Goal: Task Accomplishment & Management: Complete application form

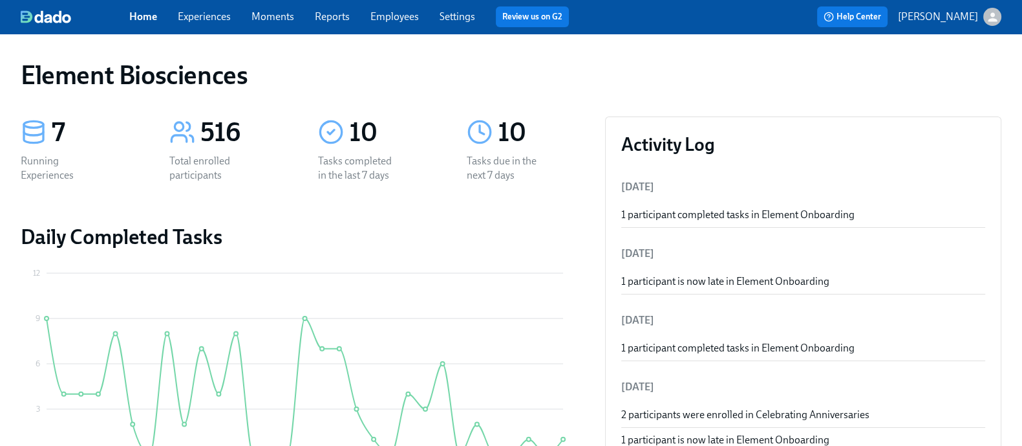
click at [223, 8] on div "Home Experiences Moments Reports Employees Settings Review us on G2" at bounding box center [354, 16] width 450 height 21
click at [220, 12] on link "Experiences" at bounding box center [204, 16] width 53 height 12
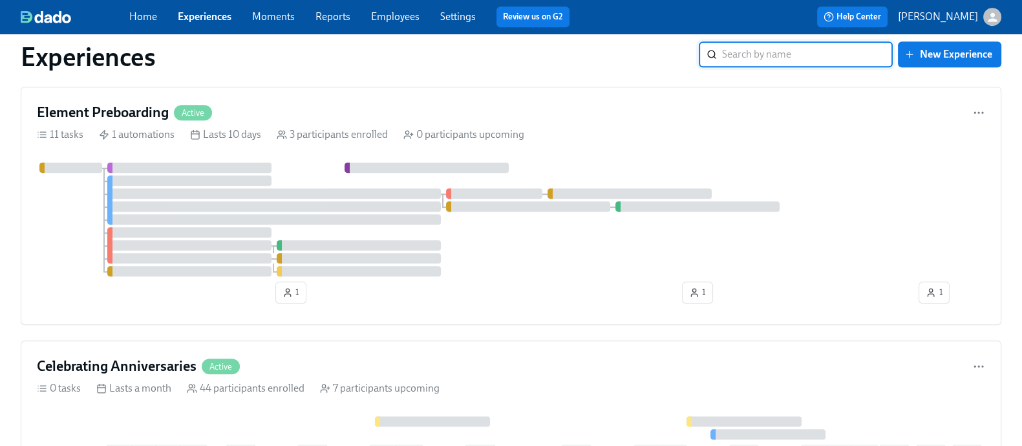
scroll to position [818, 0]
click at [583, 250] on div at bounding box center [511, 217] width 949 height 114
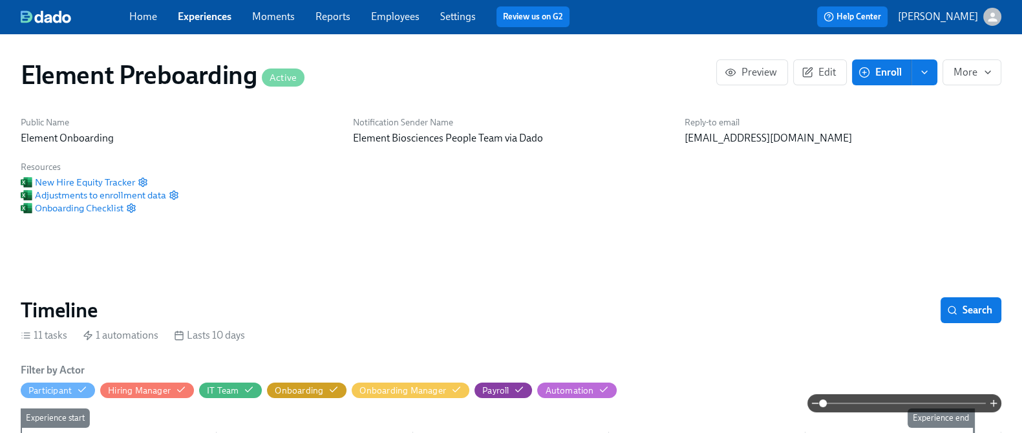
scroll to position [0, 51]
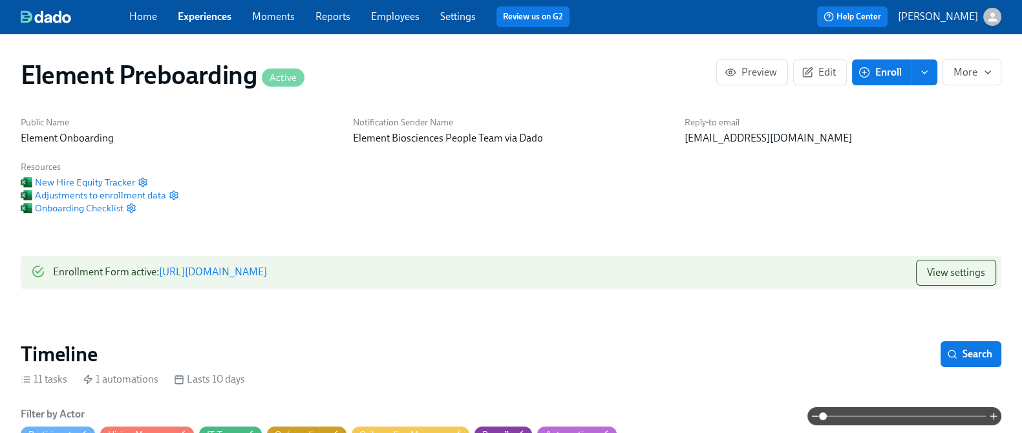
click at [267, 277] on link "https://my.dadohr.com/enrollmentForms/eI3d7nJhD99qYr7YmW6Ce6VV9Ge-DJ" at bounding box center [213, 272] width 108 height 12
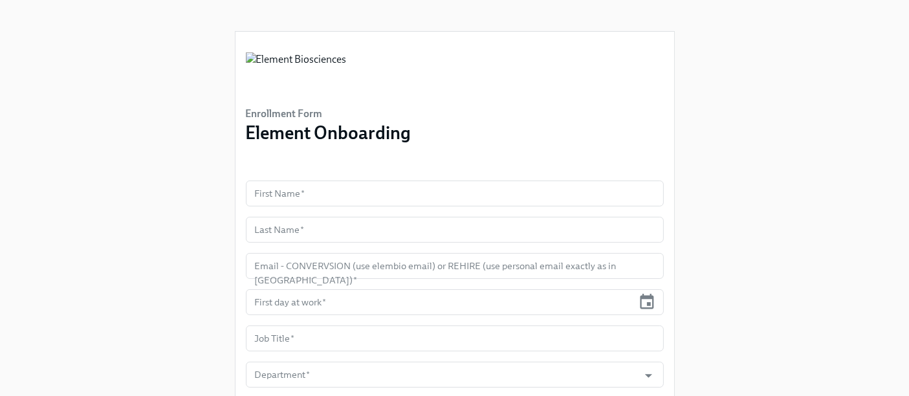
scroll to position [122, 0]
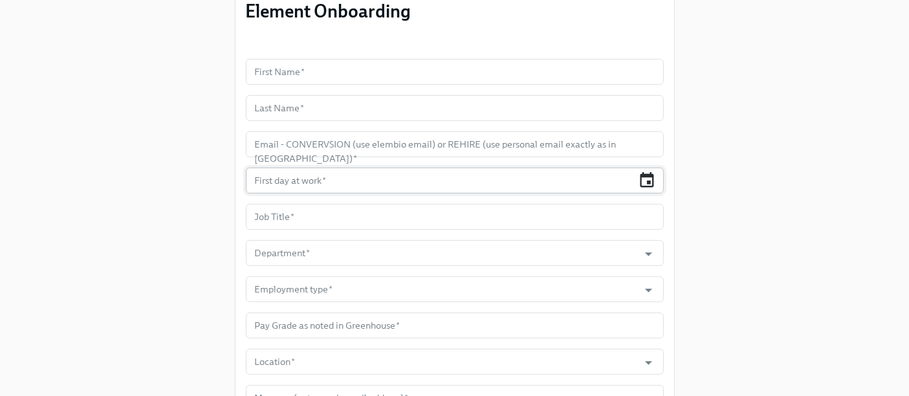
click at [649, 182] on icon "button" at bounding box center [647, 179] width 14 height 15
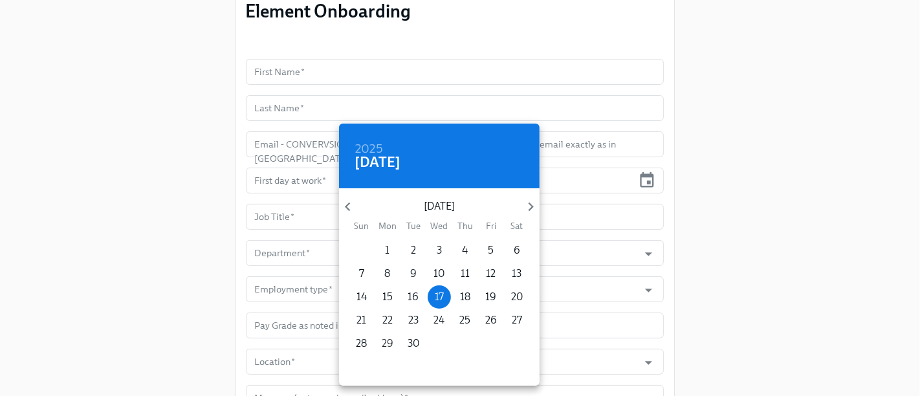
click at [383, 346] on p "29" at bounding box center [388, 343] width 12 height 14
type input "[DATE]"
click at [383, 346] on p "29" at bounding box center [388, 343] width 12 height 14
click at [346, 69] on div at bounding box center [460, 198] width 920 height 396
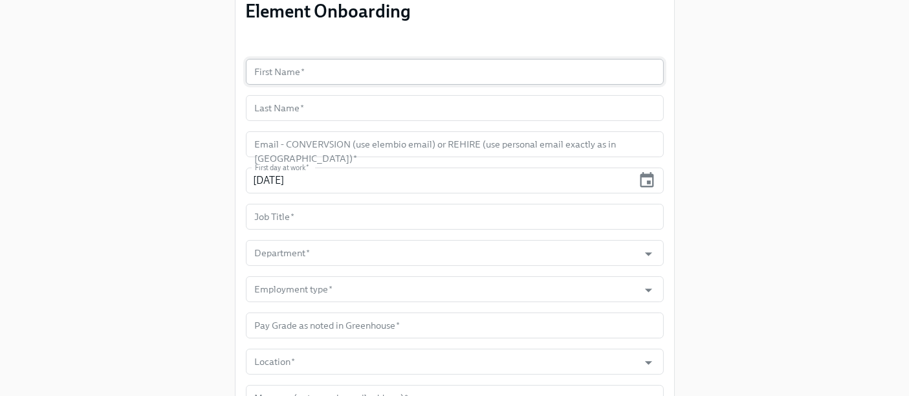
click at [319, 64] on input "text" at bounding box center [455, 72] width 418 height 26
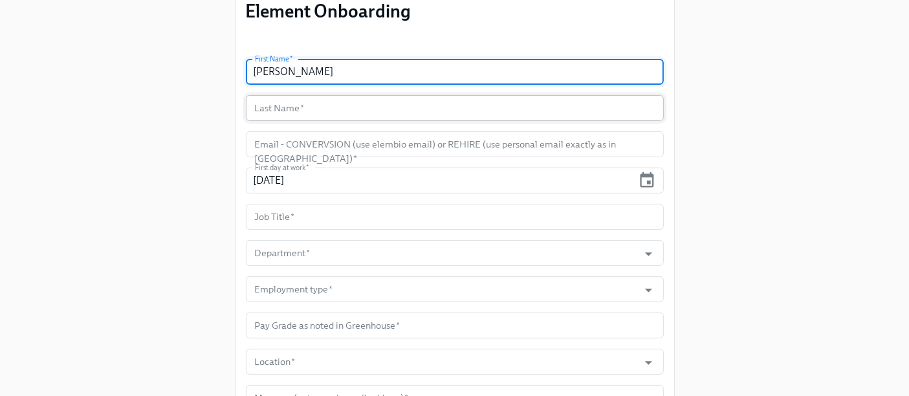
type input "[PERSON_NAME]"
click at [312, 97] on input "text" at bounding box center [455, 108] width 418 height 26
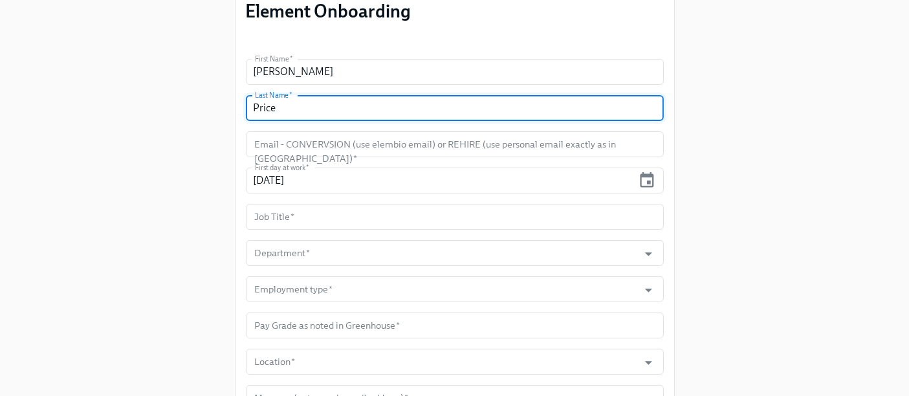
type input "Price"
click at [158, 193] on div "Enrollment Form Element Onboarding First Name   * [PERSON_NAME] First Name * La…" at bounding box center [454, 191] width 867 height 626
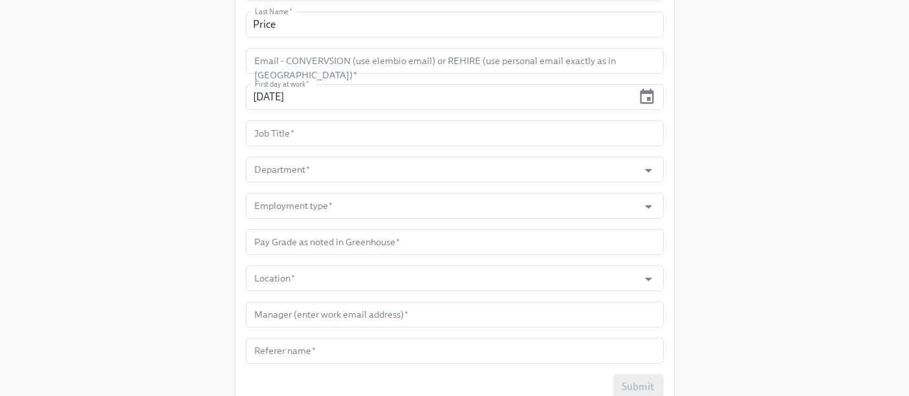
scroll to position [211, 0]
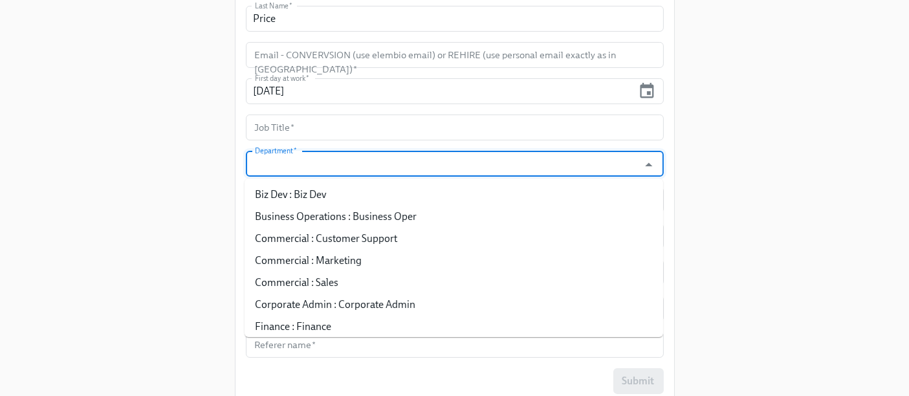
click at [277, 162] on input "Department   *" at bounding box center [442, 164] width 380 height 26
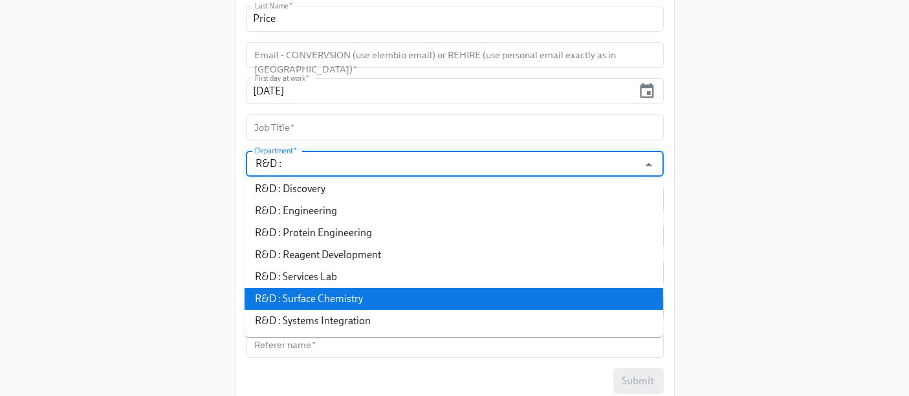
scroll to position [235, 0]
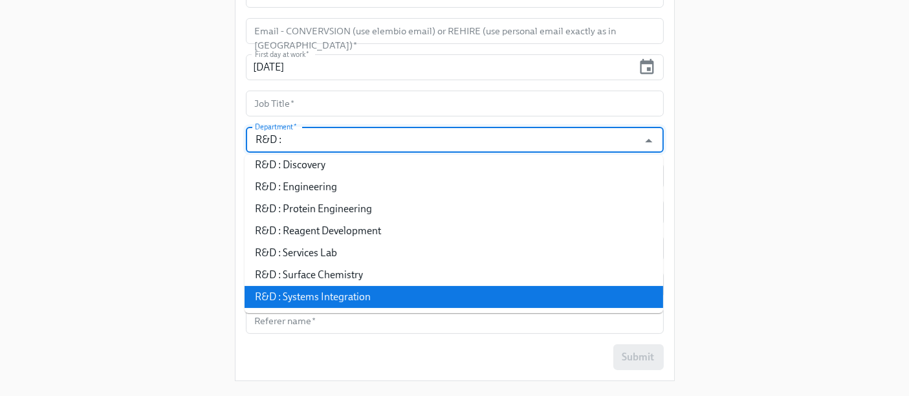
click at [341, 293] on li "R&D : Systems Integration" at bounding box center [453, 297] width 418 height 22
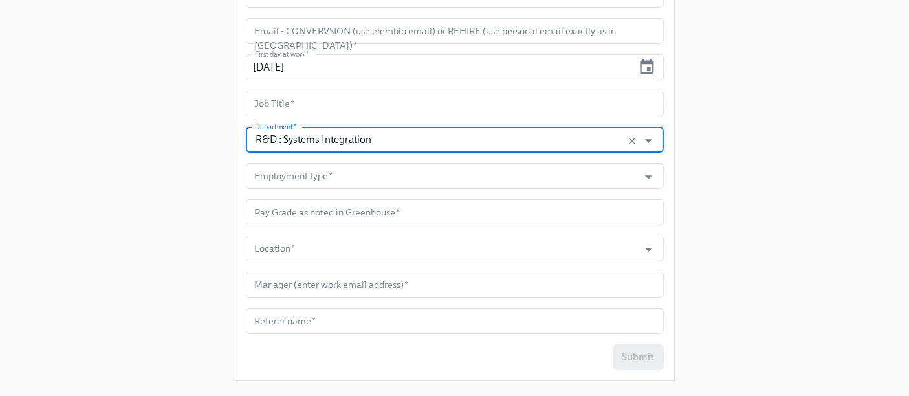
type input "R&D : Systems Integration"
click at [742, 238] on div "Enrollment Form Element Onboarding First Name   * [PERSON_NAME] First Name * La…" at bounding box center [454, 78] width 867 height 626
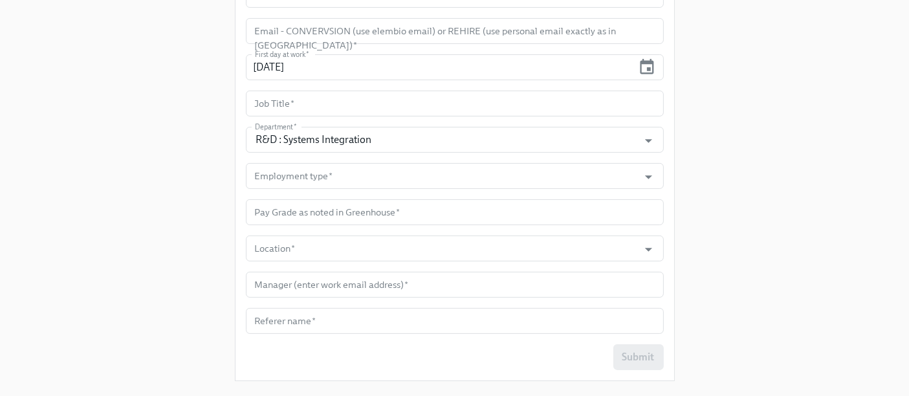
click at [727, 284] on div "Enrollment Form Element Onboarding First Name   * [PERSON_NAME] First Name * La…" at bounding box center [454, 78] width 867 height 626
click at [761, 99] on div "Enrollment Form Element Onboarding First Name   * [PERSON_NAME] First Name * La…" at bounding box center [454, 78] width 867 height 626
